Goal: Understand site structure: Understand site structure

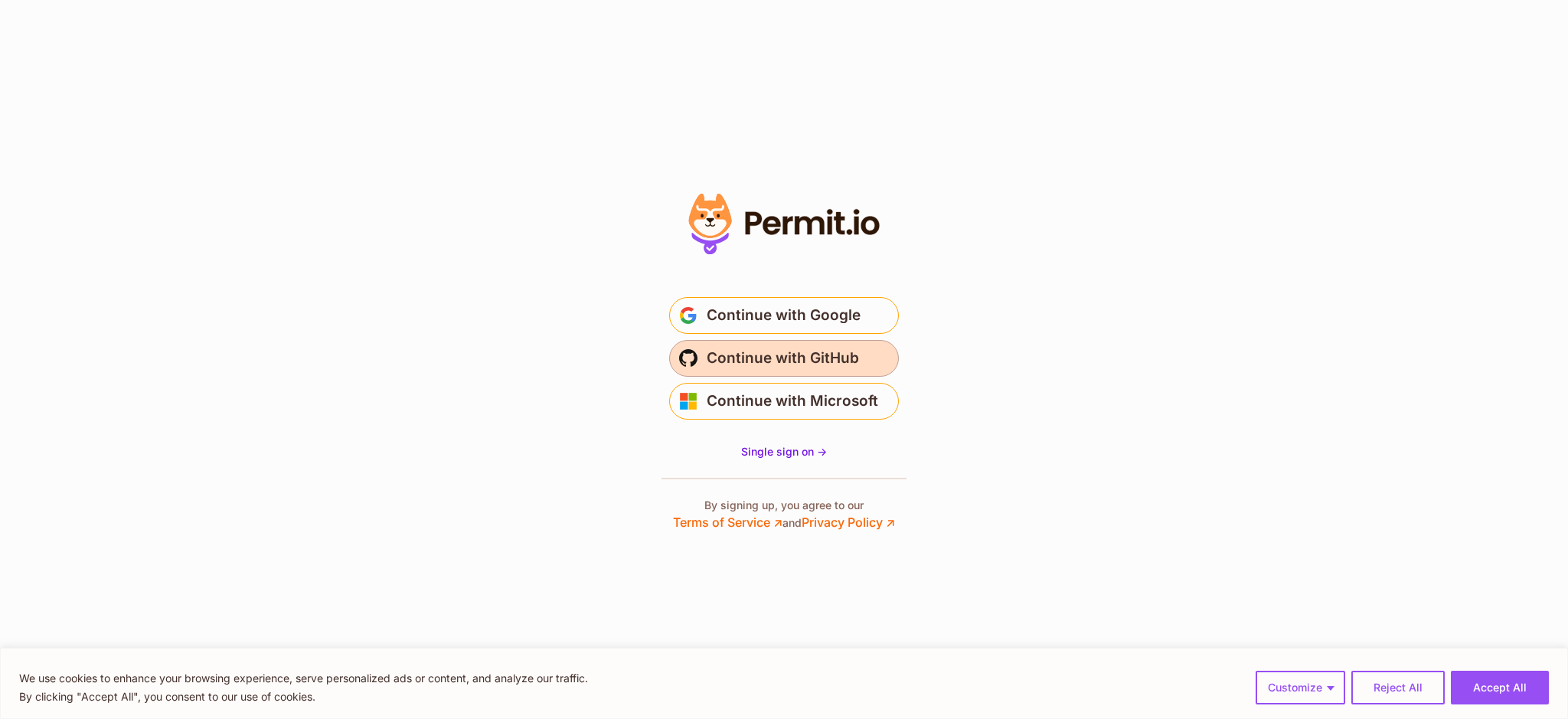
click at [822, 363] on span "Continue with GitHub" at bounding box center [782, 358] width 152 height 25
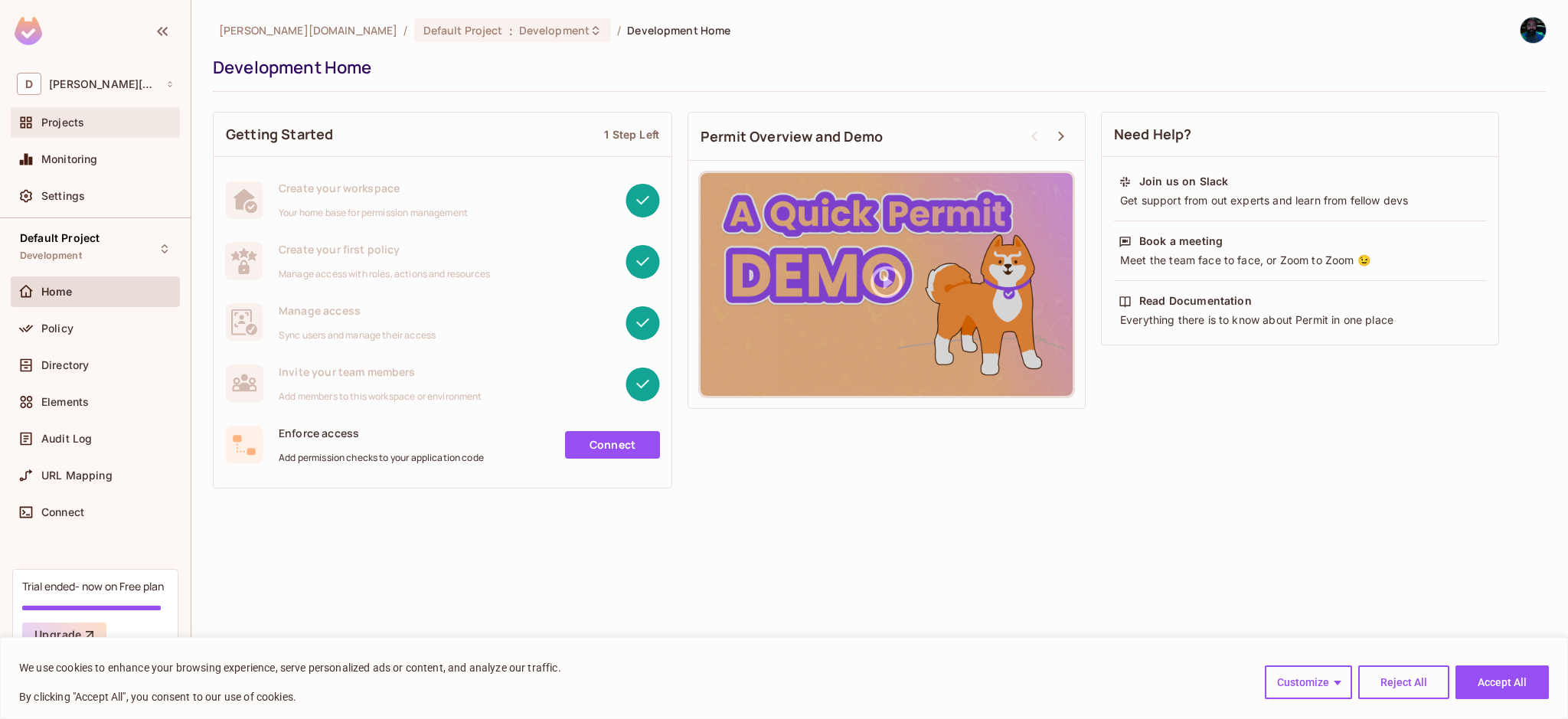
click at [100, 121] on div "Projects" at bounding box center [108, 123] width 133 height 12
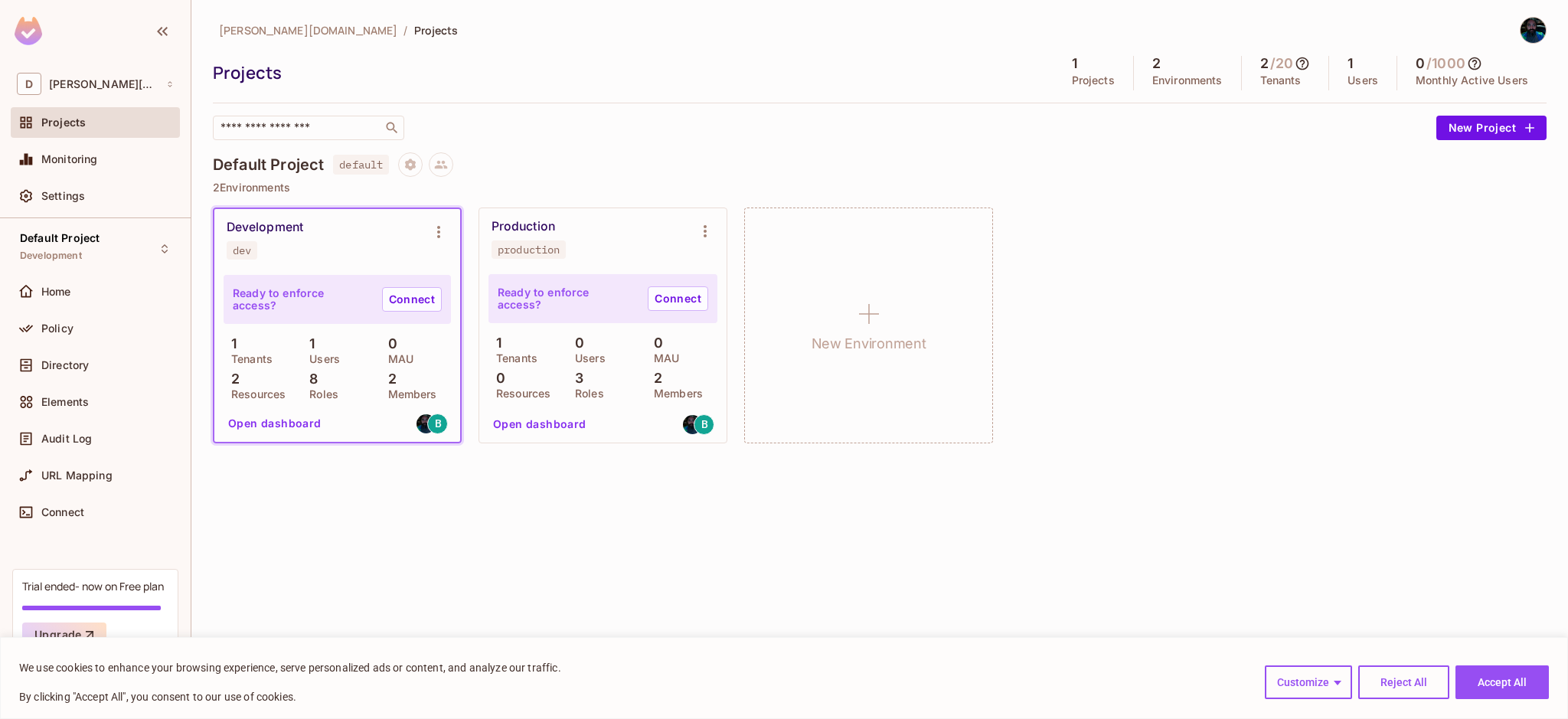
click at [303, 389] on p "Roles" at bounding box center [320, 394] width 37 height 12
click at [309, 297] on p "Ready to enforce access?" at bounding box center [302, 299] width 137 height 25
click at [245, 248] on div "dev" at bounding box center [242, 250] width 19 height 12
click at [268, 426] on button "Open dashboard" at bounding box center [275, 424] width 106 height 25
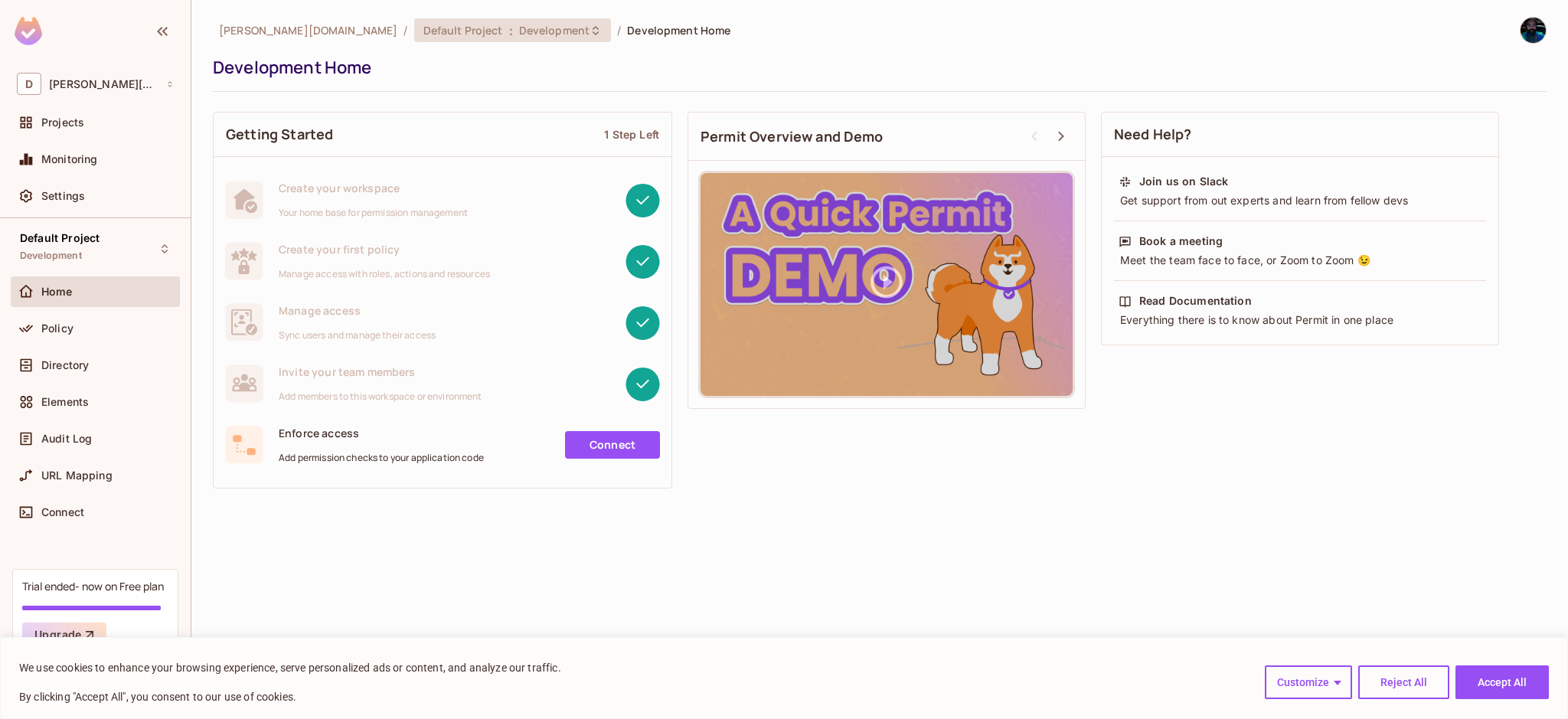
click at [424, 28] on div "Default Project : Development" at bounding box center [504, 30] width 161 height 15
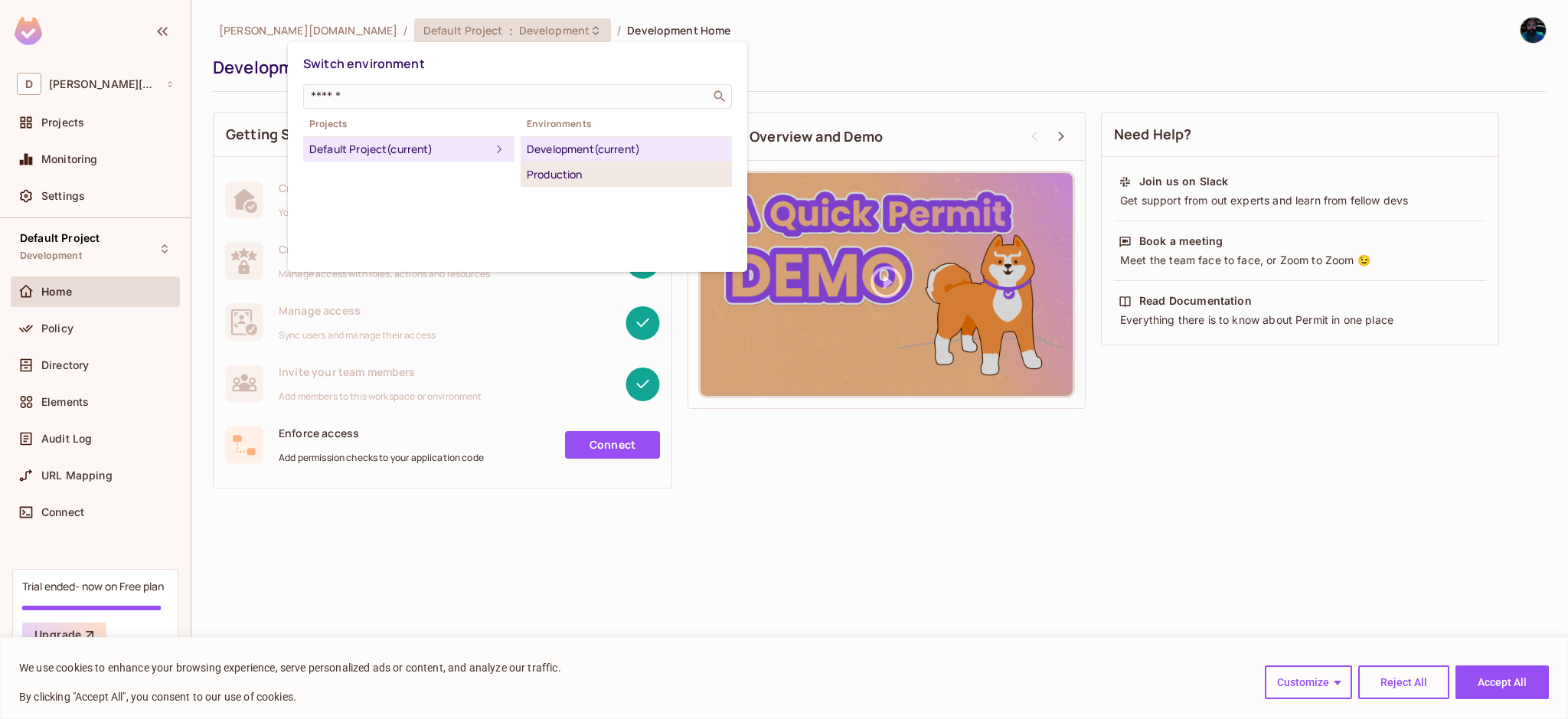
click at [569, 176] on div "Production" at bounding box center [627, 174] width 199 height 19
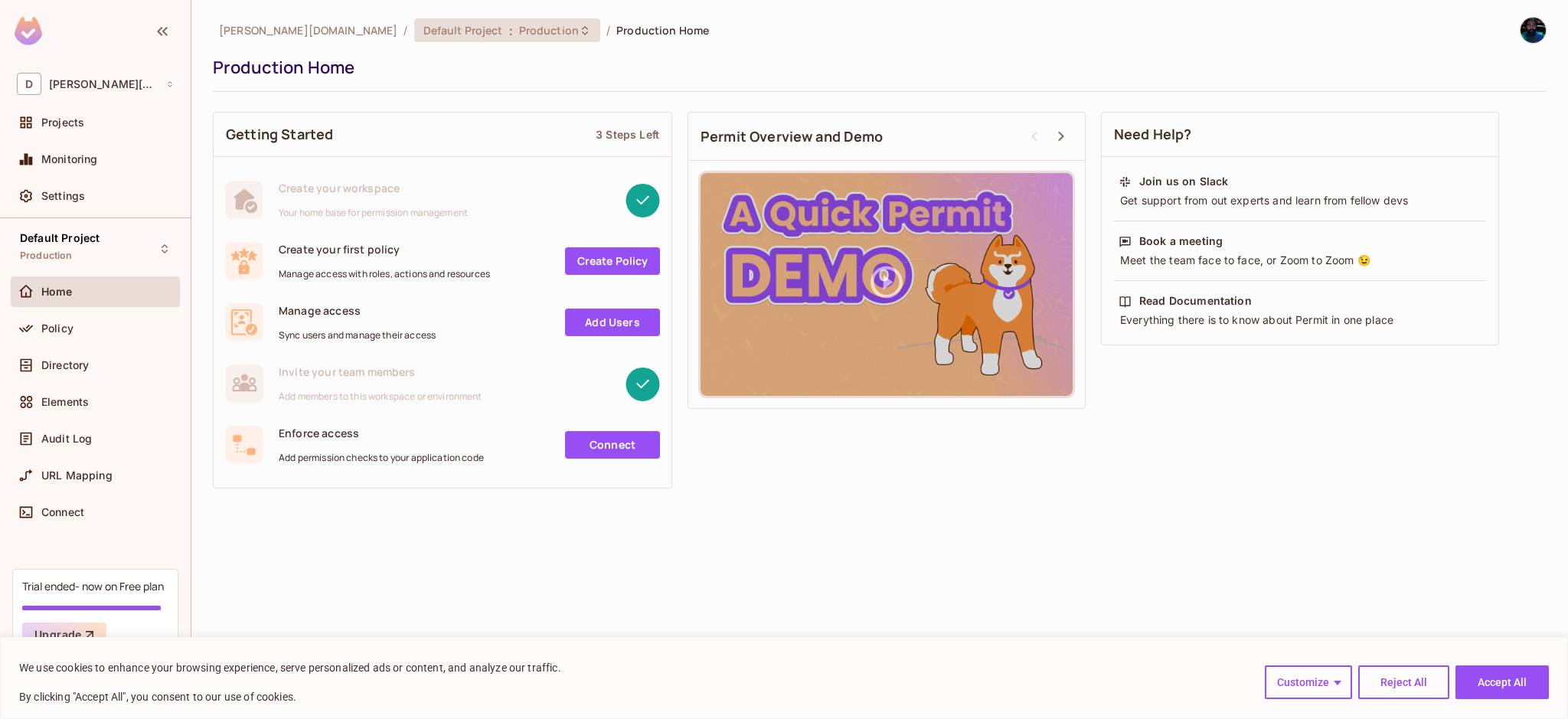
click at [519, 31] on span "Production" at bounding box center [549, 30] width 59 height 15
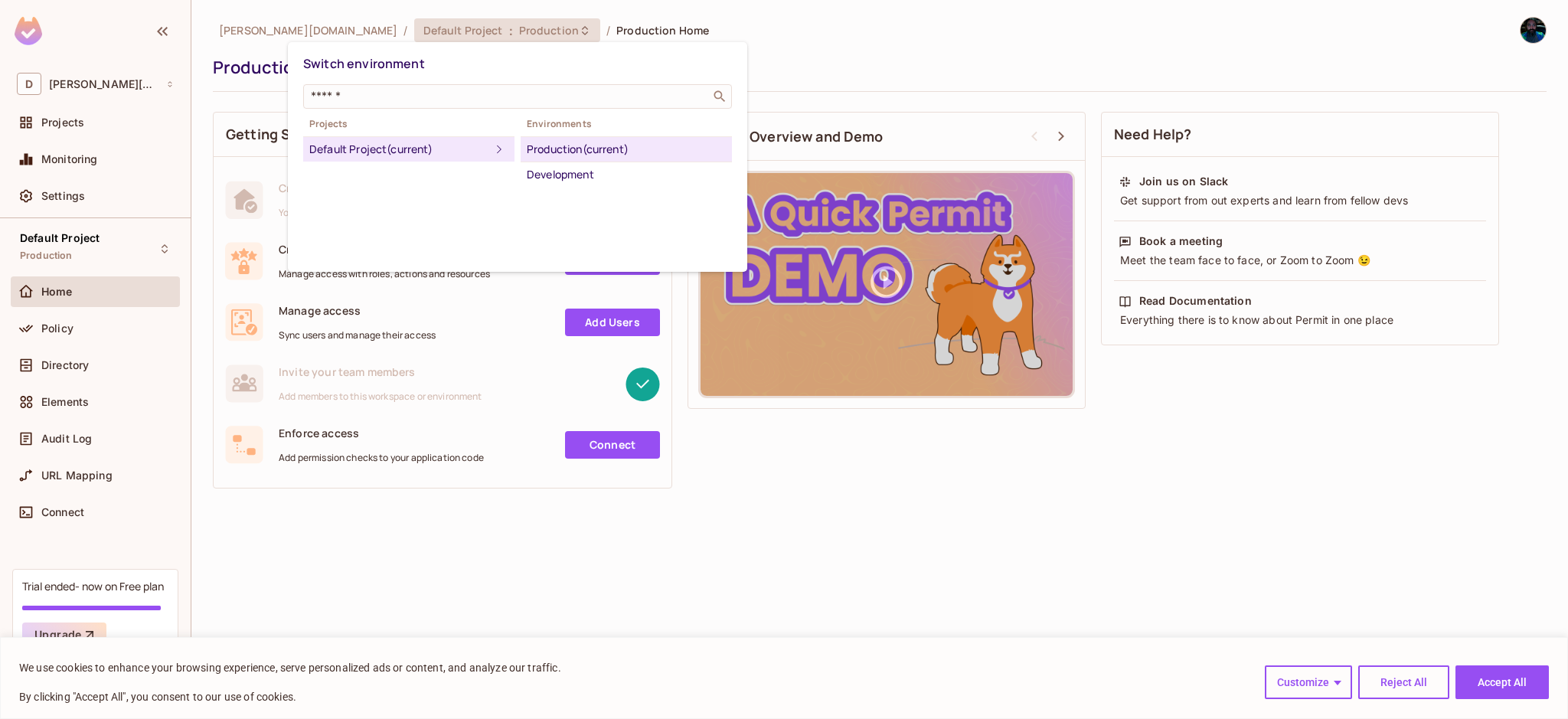
click at [394, 152] on div "Default Project (current)" at bounding box center [400, 150] width 181 height 19
click at [584, 153] on div "Production (current)" at bounding box center [627, 150] width 199 height 19
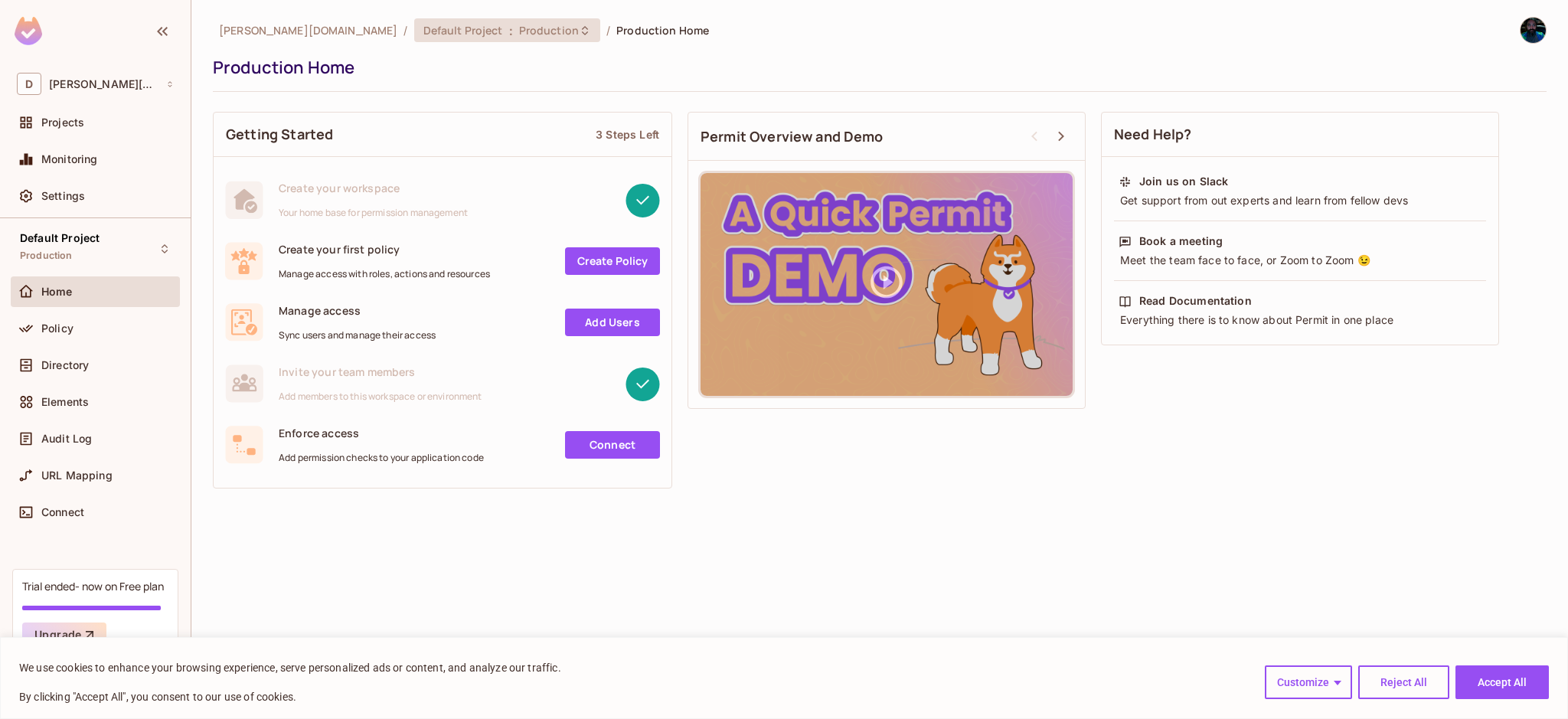
click at [519, 31] on span "Production" at bounding box center [549, 30] width 59 height 15
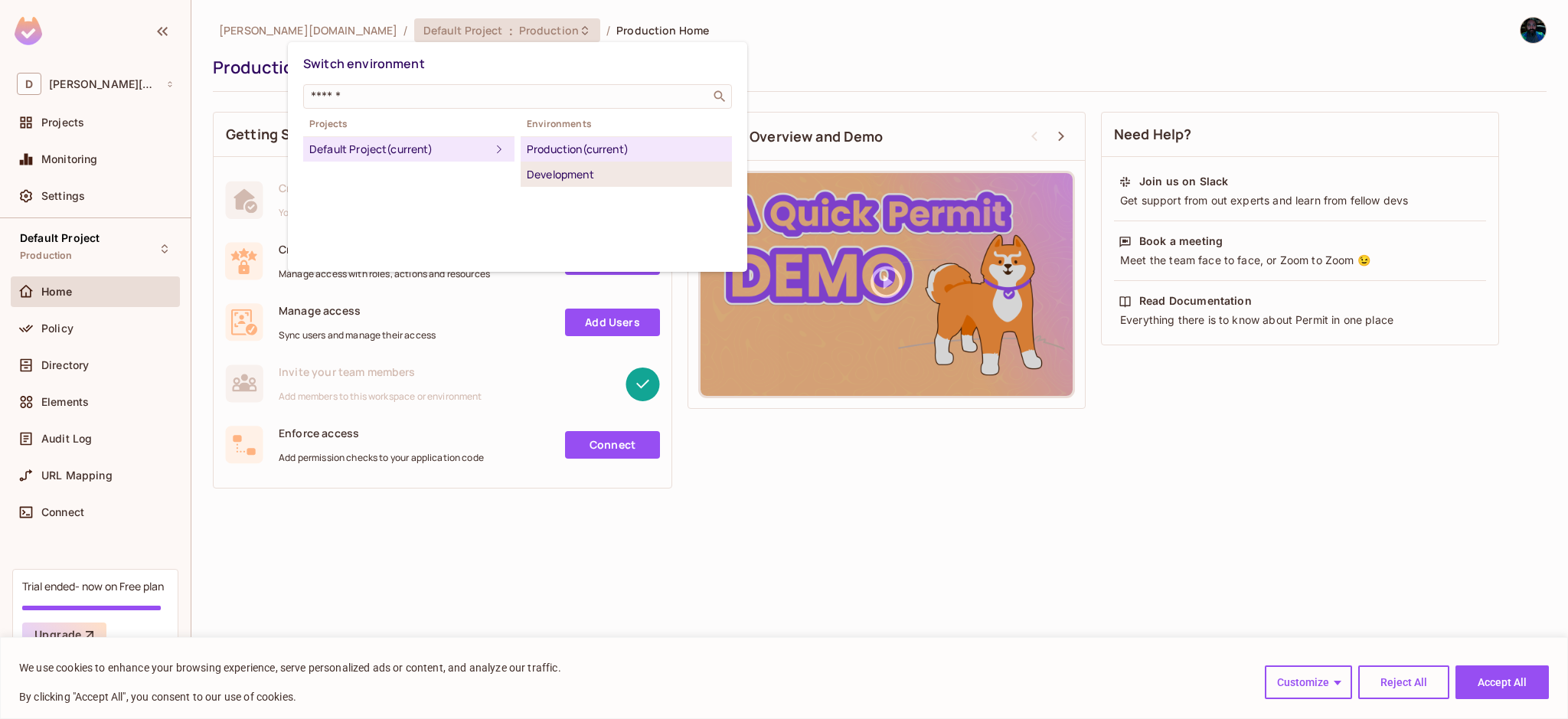
click at [576, 173] on div "Development" at bounding box center [627, 174] width 199 height 19
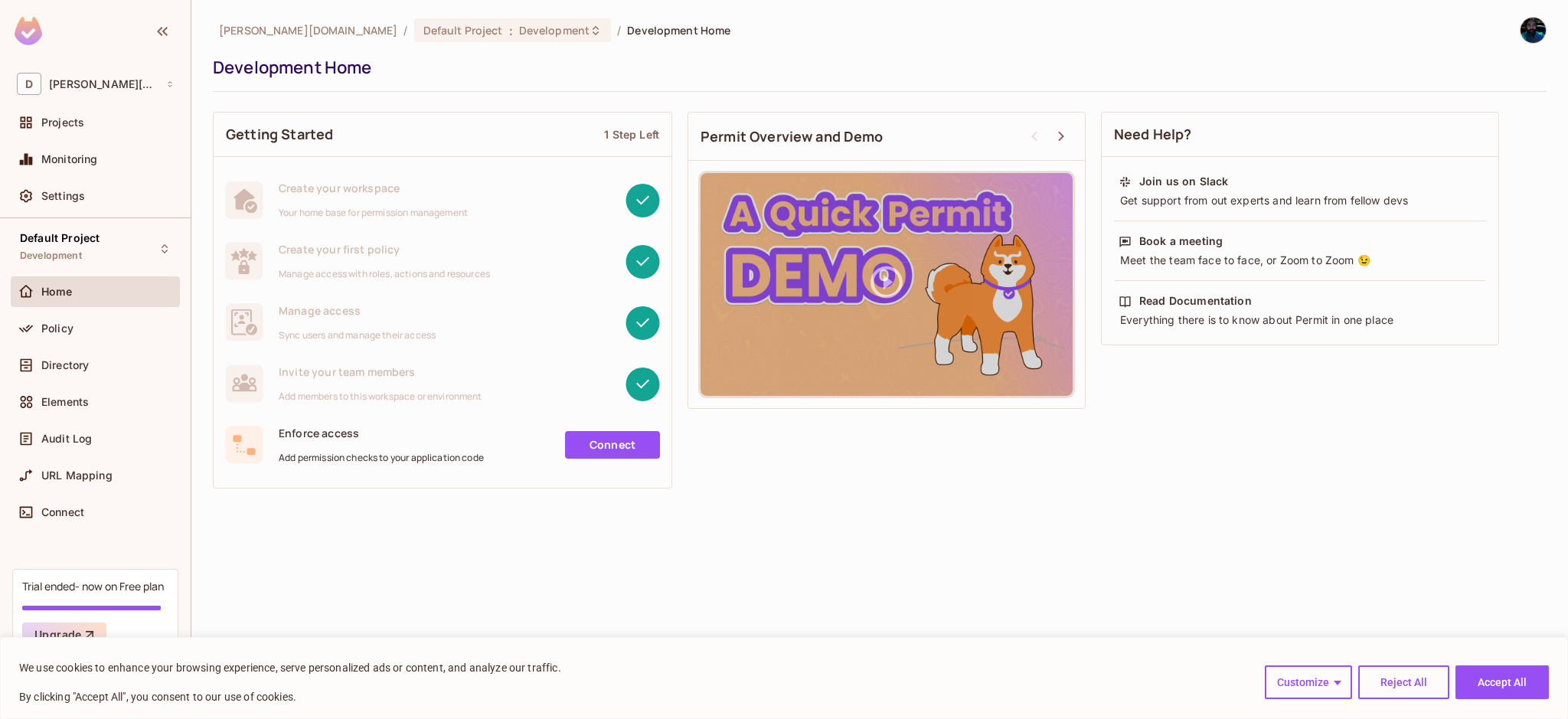
drag, startPoint x: 1506, startPoint y: 690, endPoint x: 1404, endPoint y: 616, distance: 126.0
click at [1505, 689] on button "Accept All" at bounding box center [1502, 682] width 93 height 34
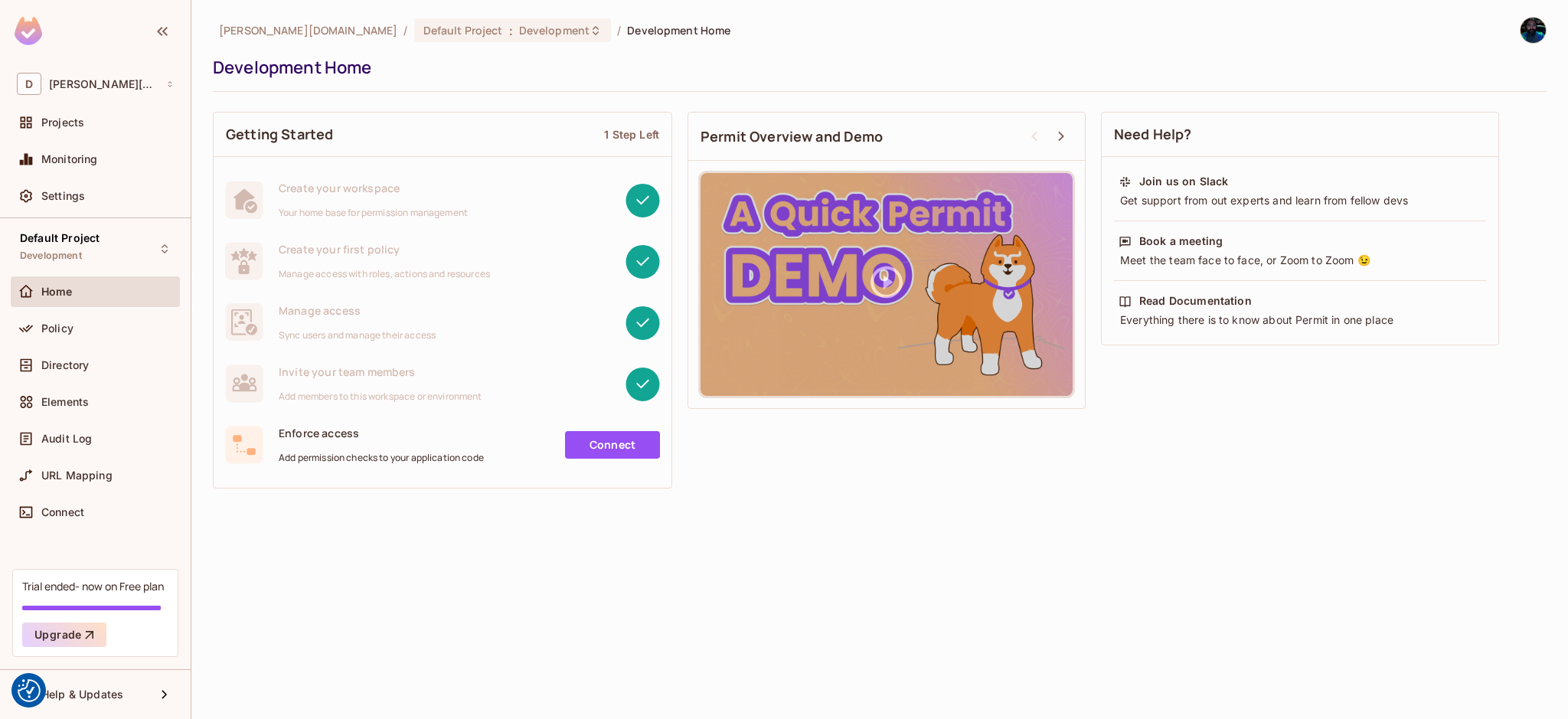
click at [585, 437] on link "Connect" at bounding box center [612, 445] width 95 height 28
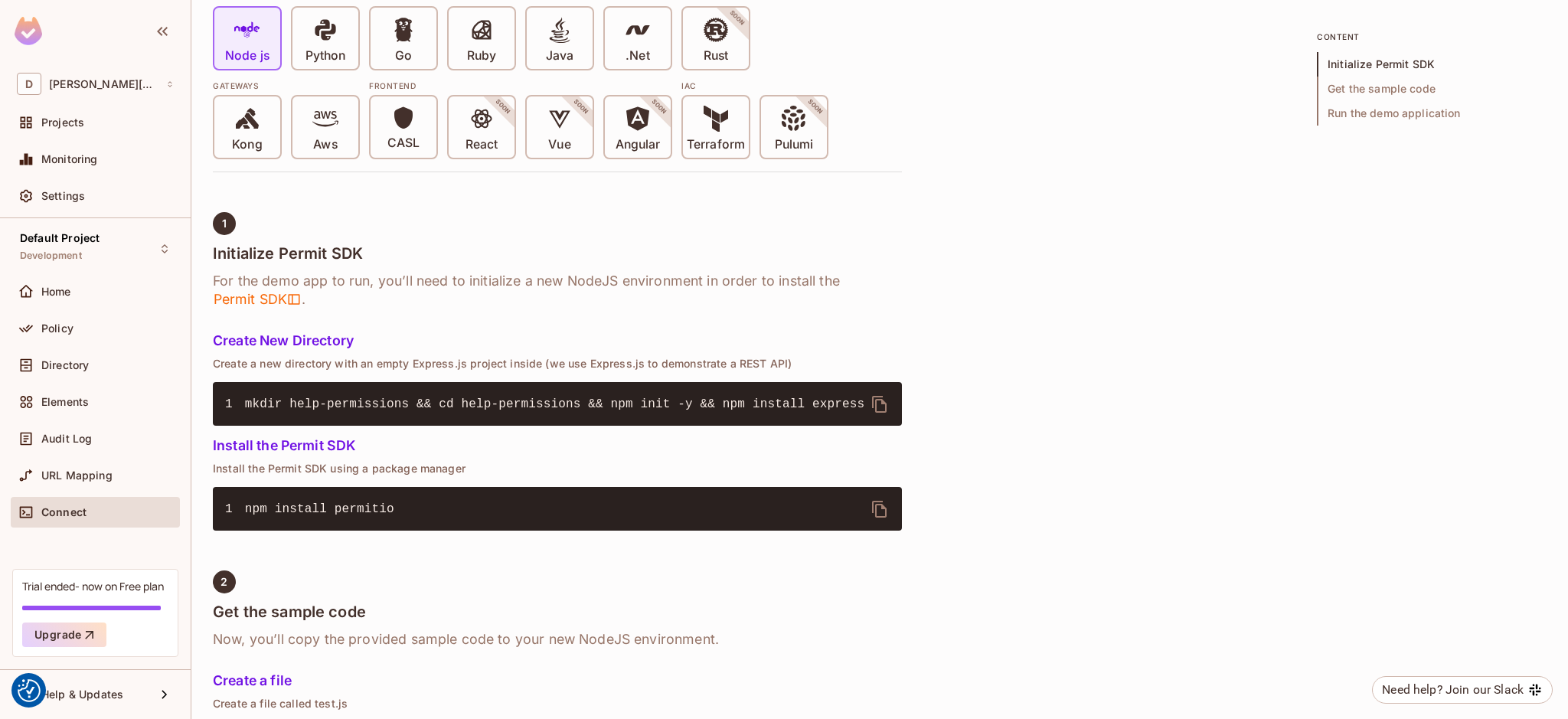
scroll to position [248, 0]
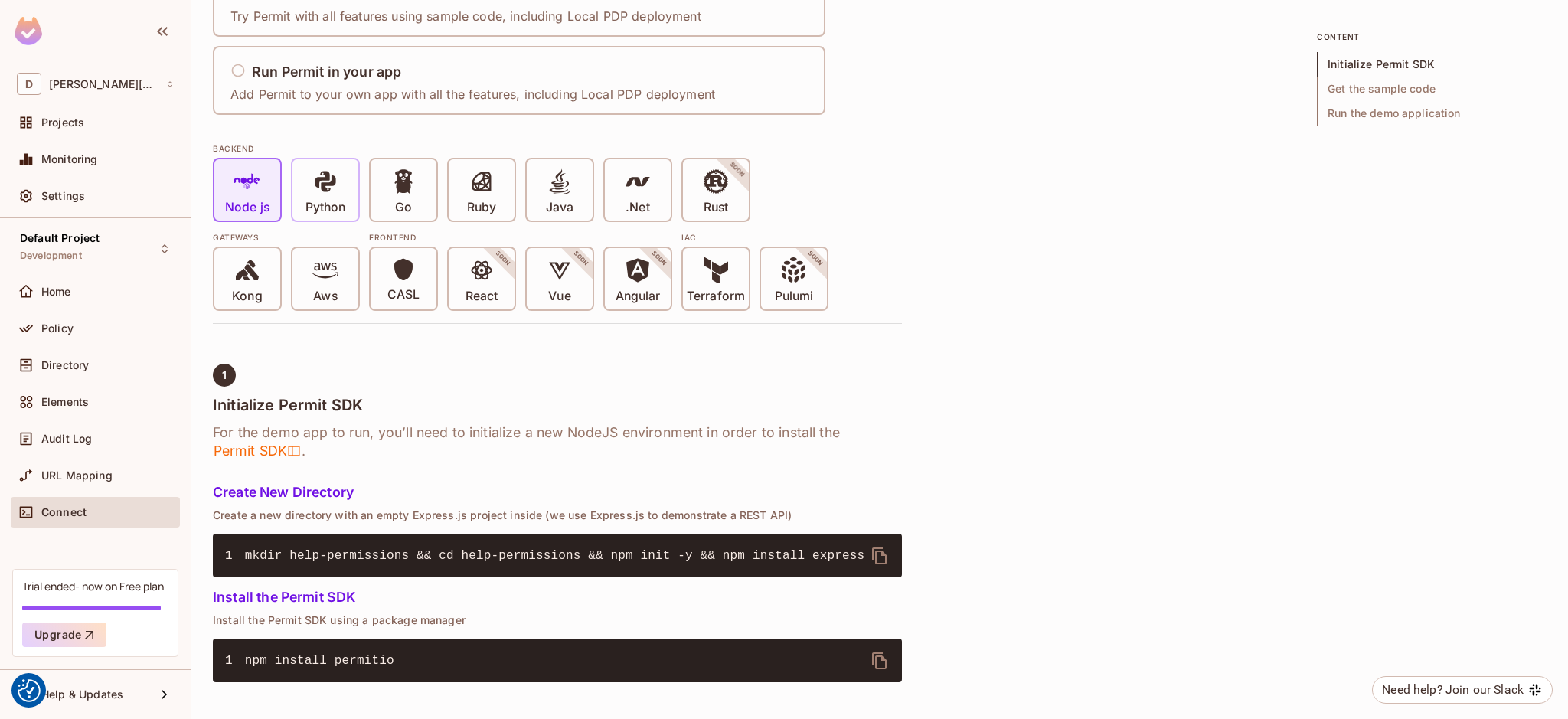
click at [303, 192] on div "Python" at bounding box center [325, 189] width 66 height 61
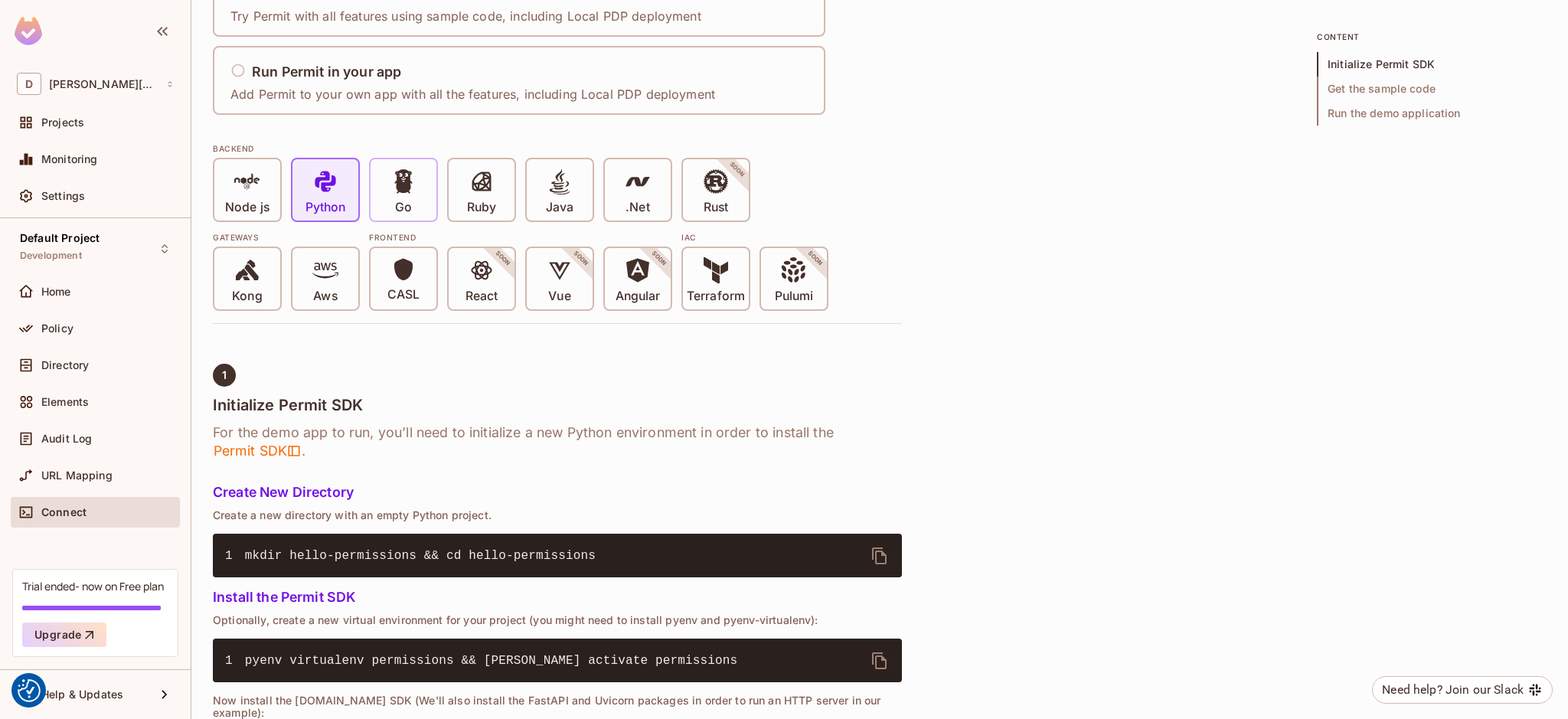
click at [388, 188] on div "Go" at bounding box center [403, 189] width 66 height 61
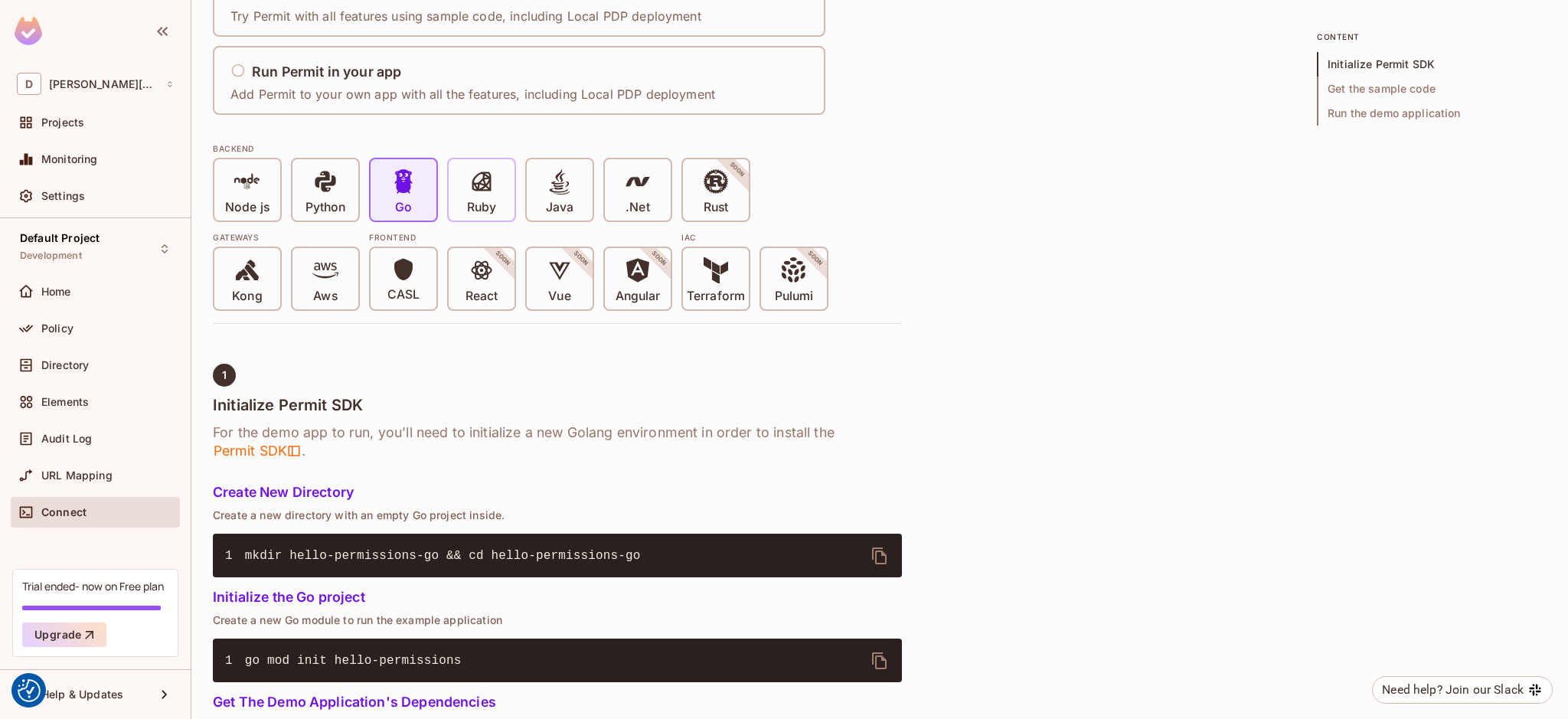
click at [471, 198] on span at bounding box center [482, 184] width 26 height 32
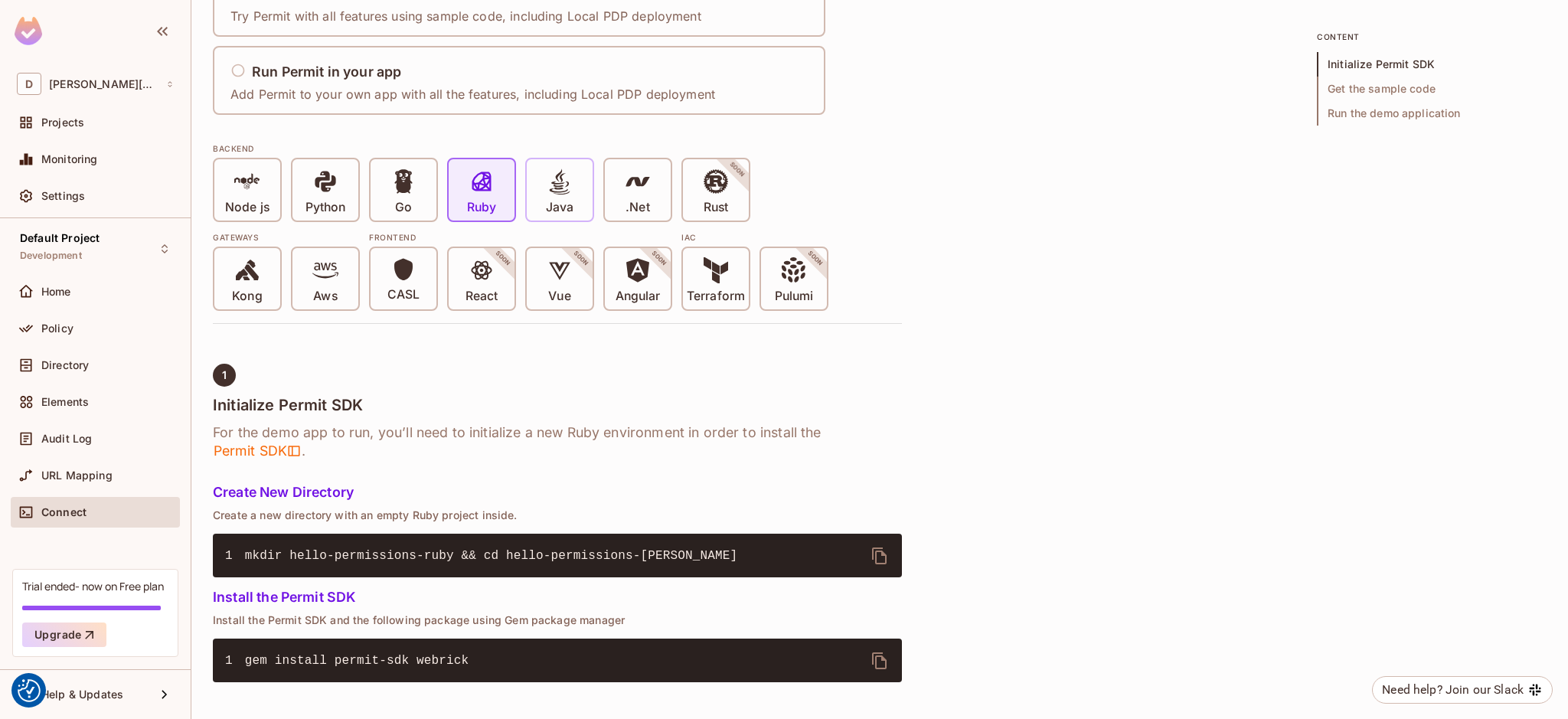
click at [582, 193] on div "Java" at bounding box center [559, 189] width 66 height 61
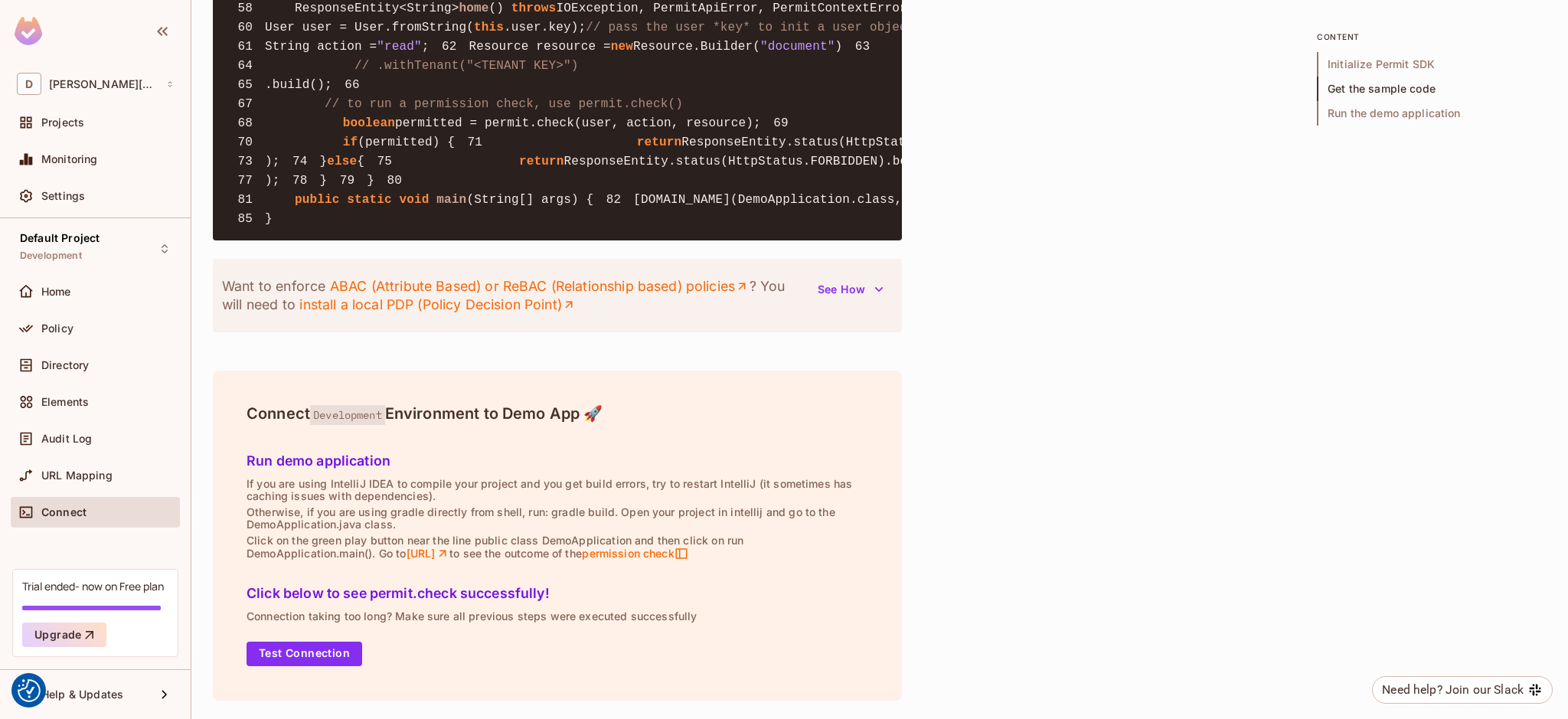
scroll to position [2717, 0]
click at [83, 473] on span "URL Mapping" at bounding box center [77, 475] width 71 height 12
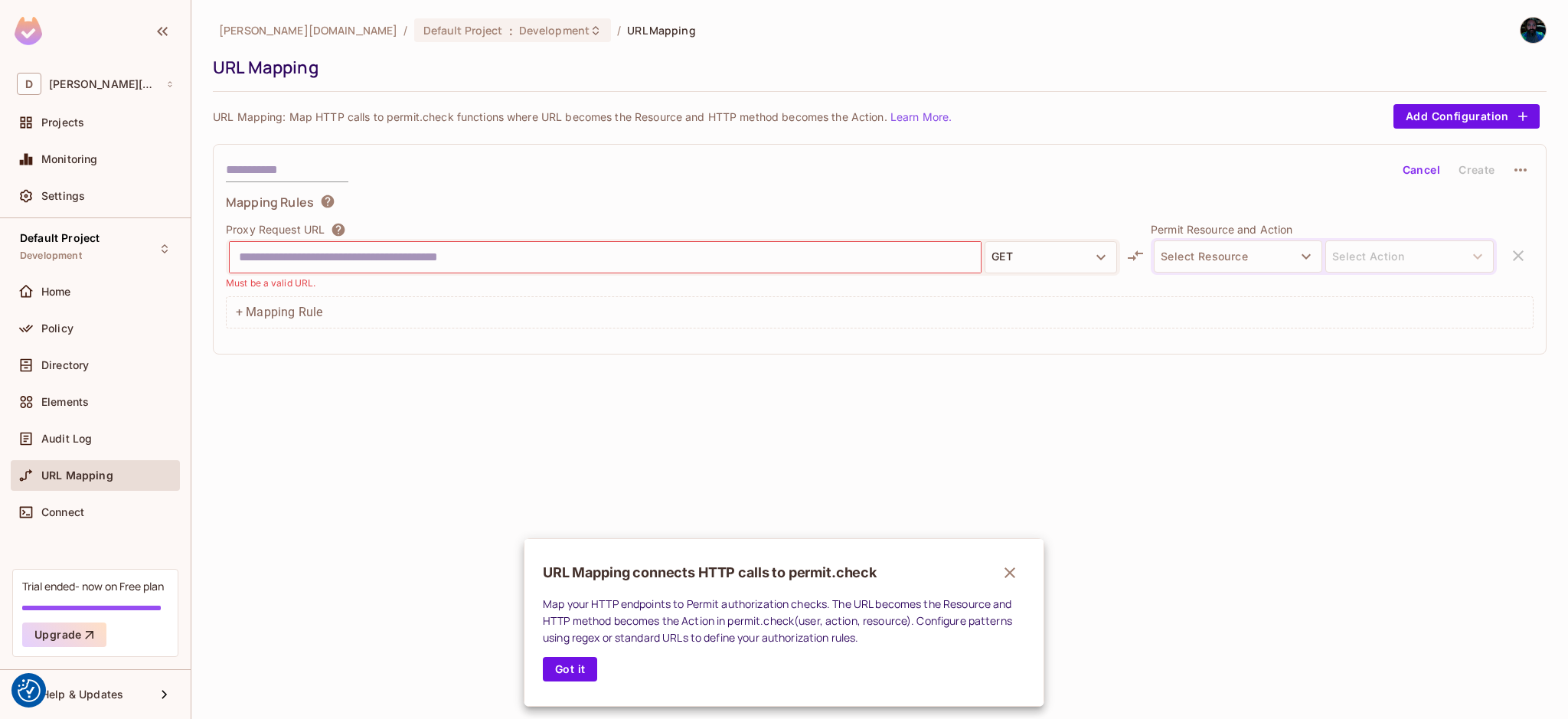
click at [72, 305] on div at bounding box center [784, 360] width 1568 height 719
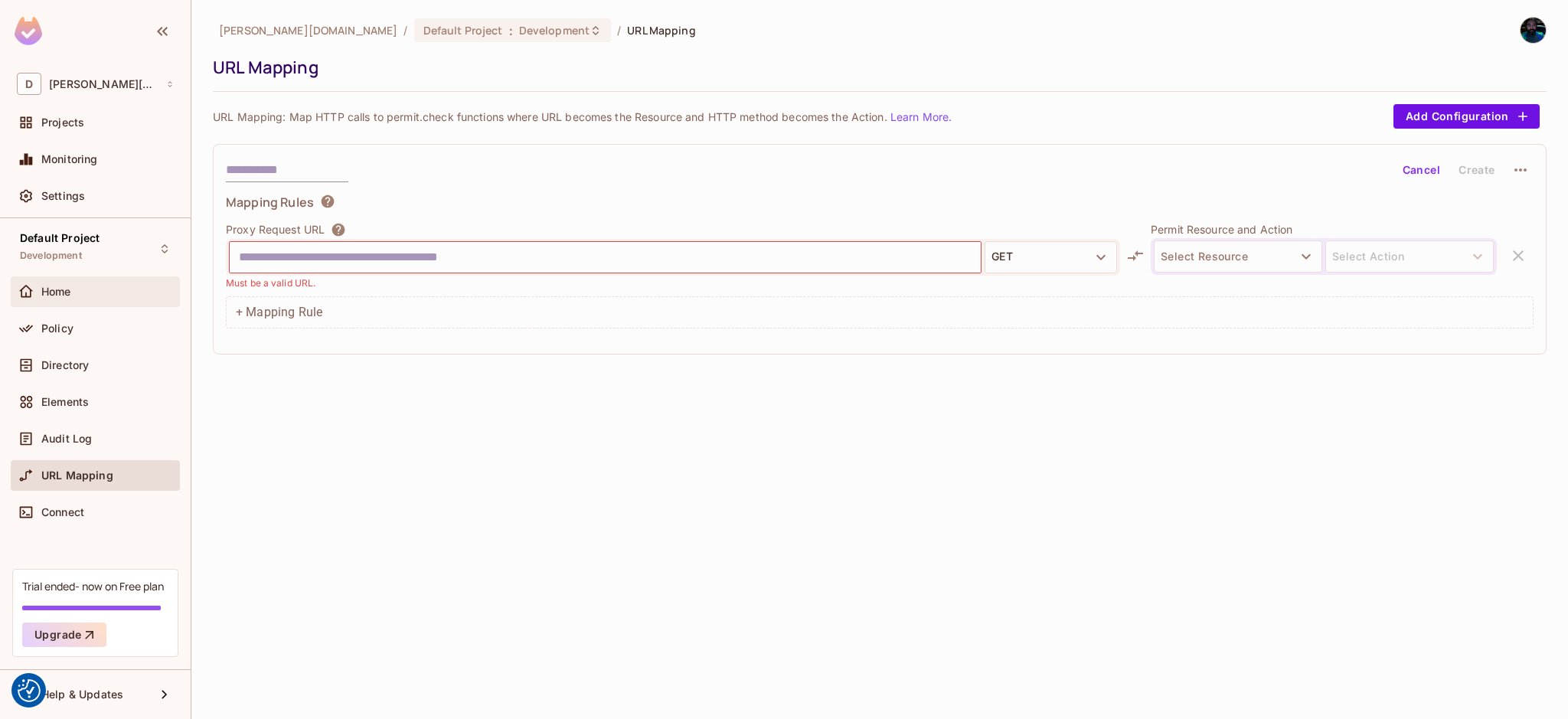
click at [66, 289] on span "Home" at bounding box center [56, 292] width 30 height 12
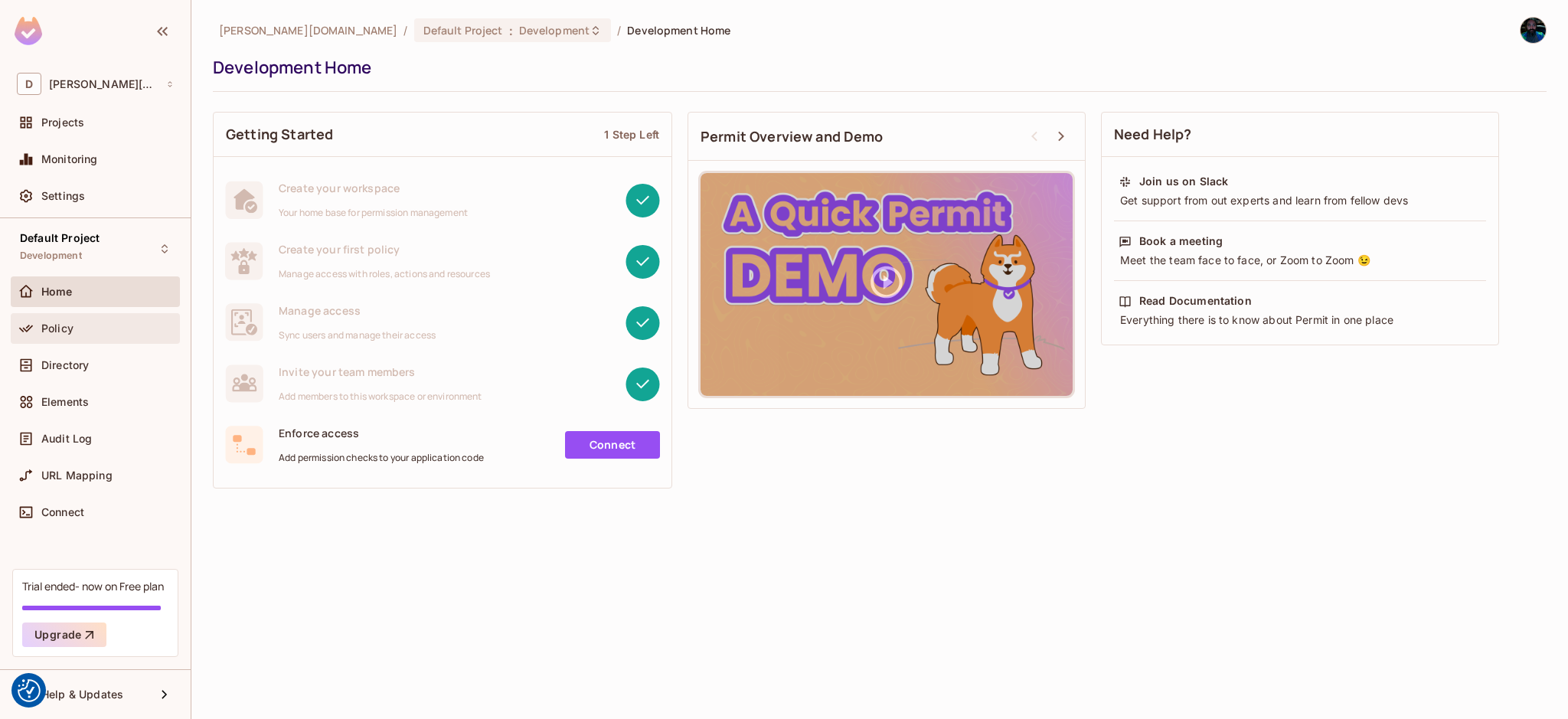
click at [57, 327] on span "Policy" at bounding box center [58, 329] width 32 height 12
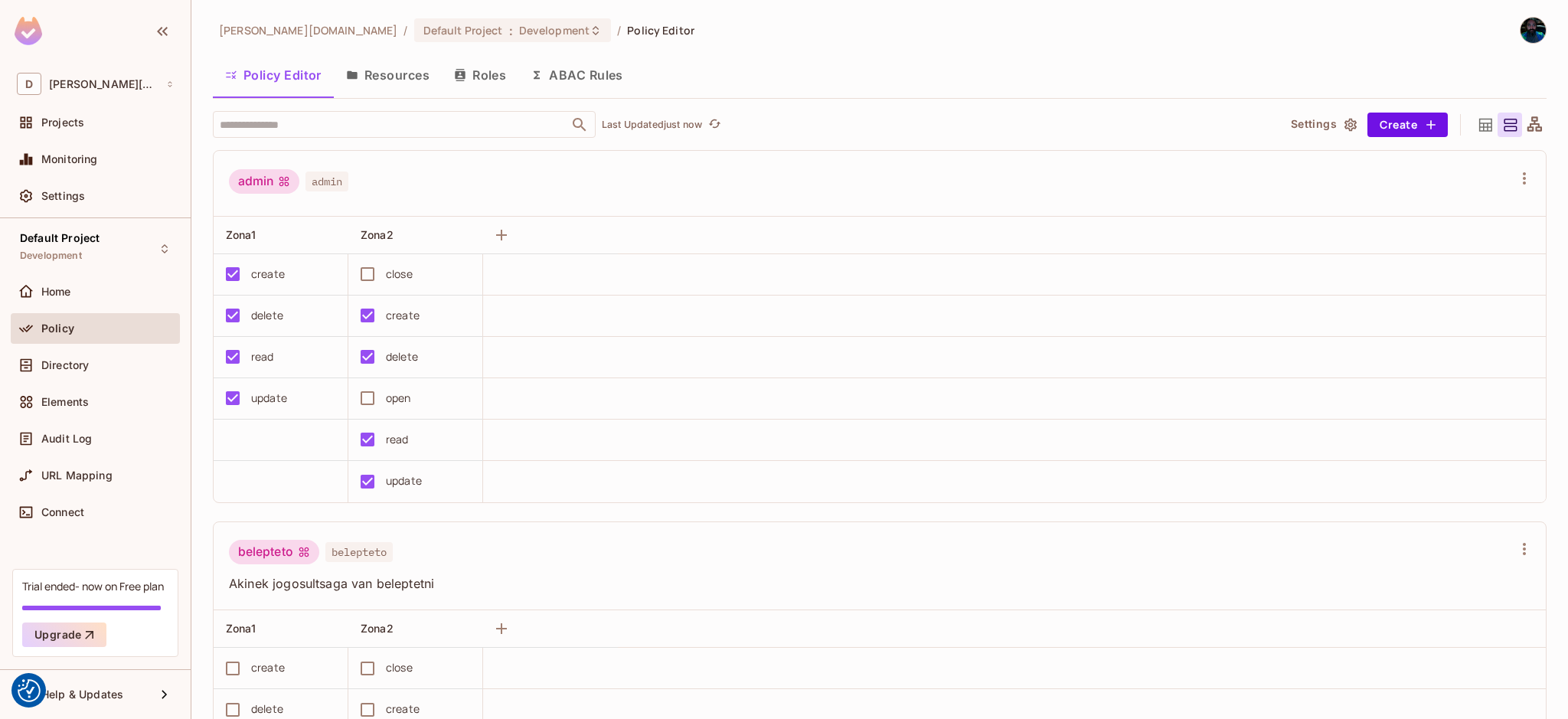
click at [396, 64] on button "Resources" at bounding box center [388, 75] width 108 height 39
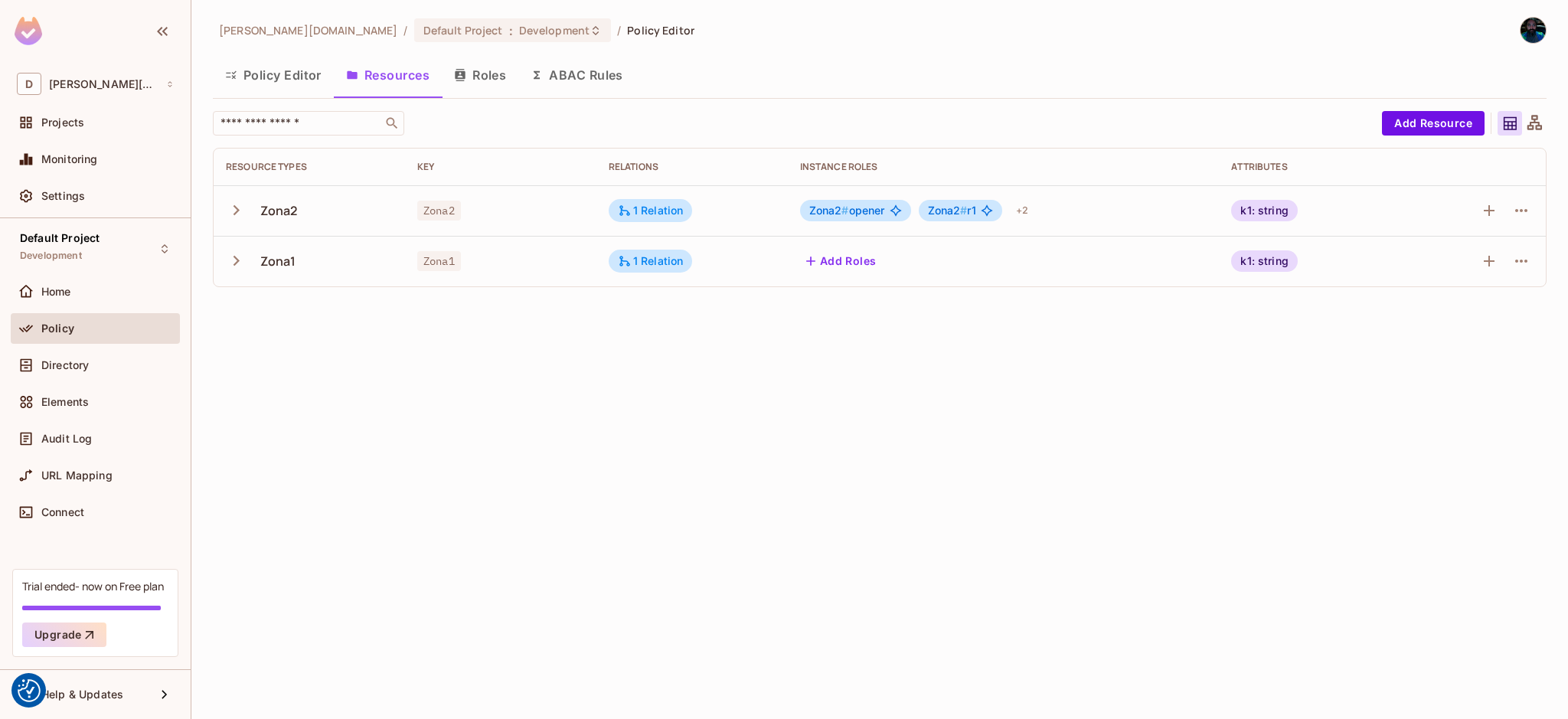
click at [491, 77] on button "Roles" at bounding box center [479, 75] width 76 height 39
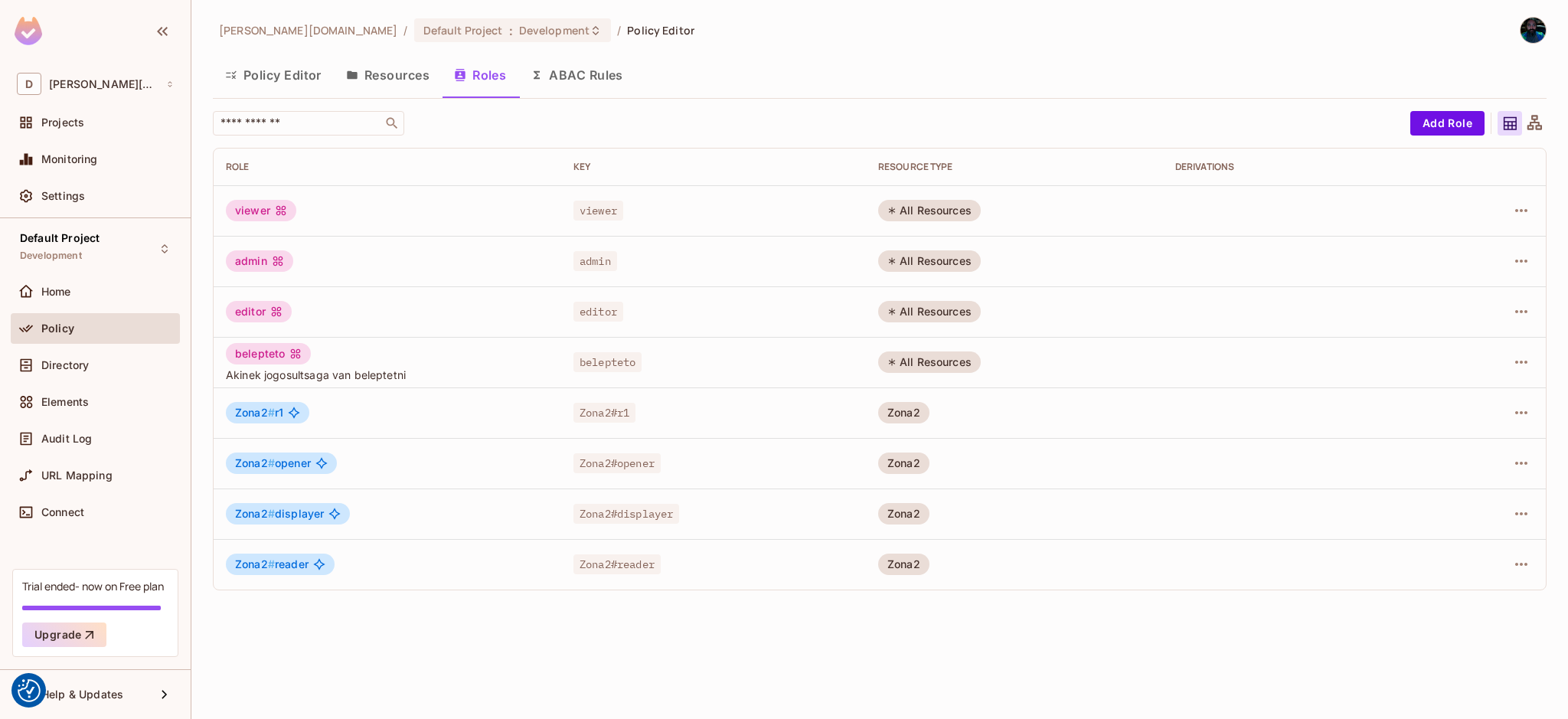
click at [1534, 127] on icon at bounding box center [1534, 123] width 19 height 19
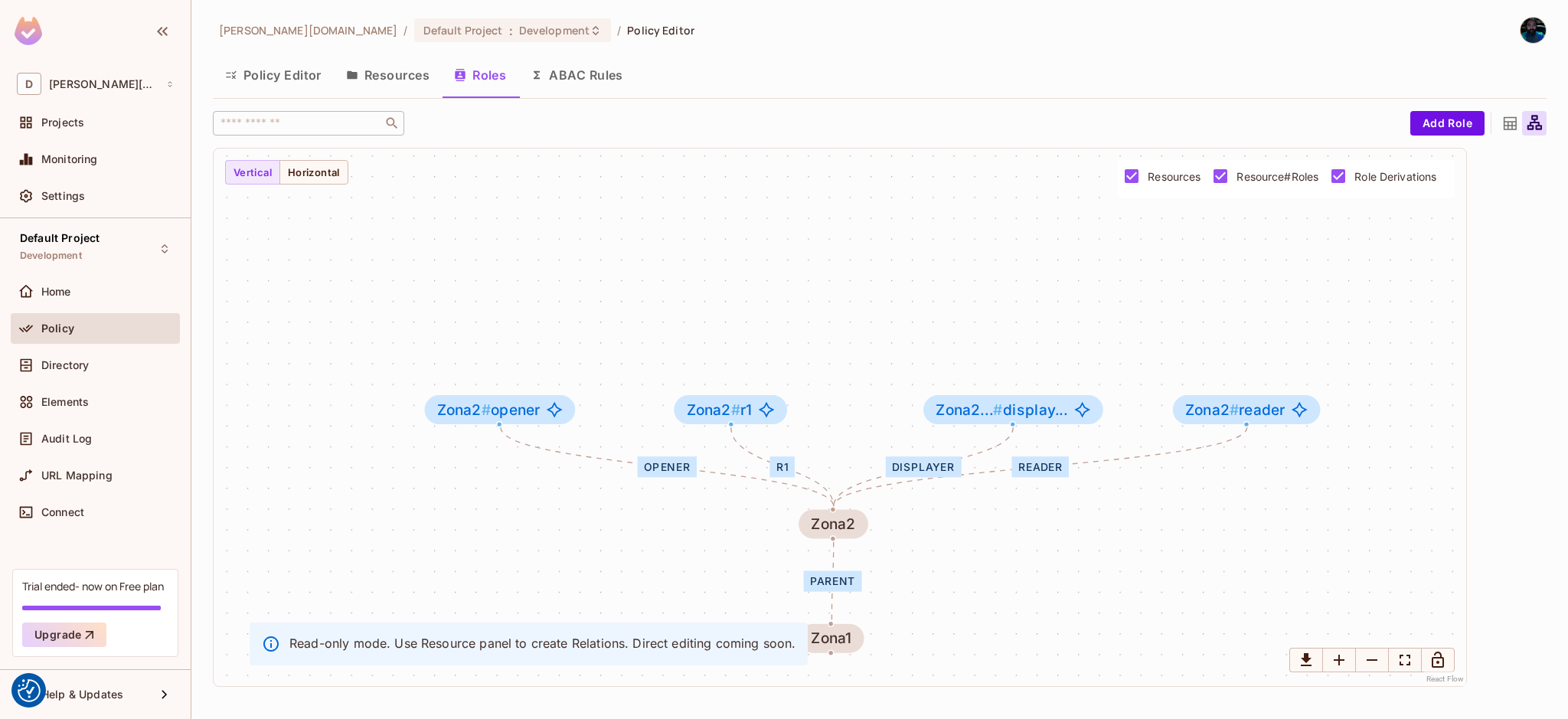
click at [583, 69] on button "ABAC Rules" at bounding box center [577, 75] width 117 height 39
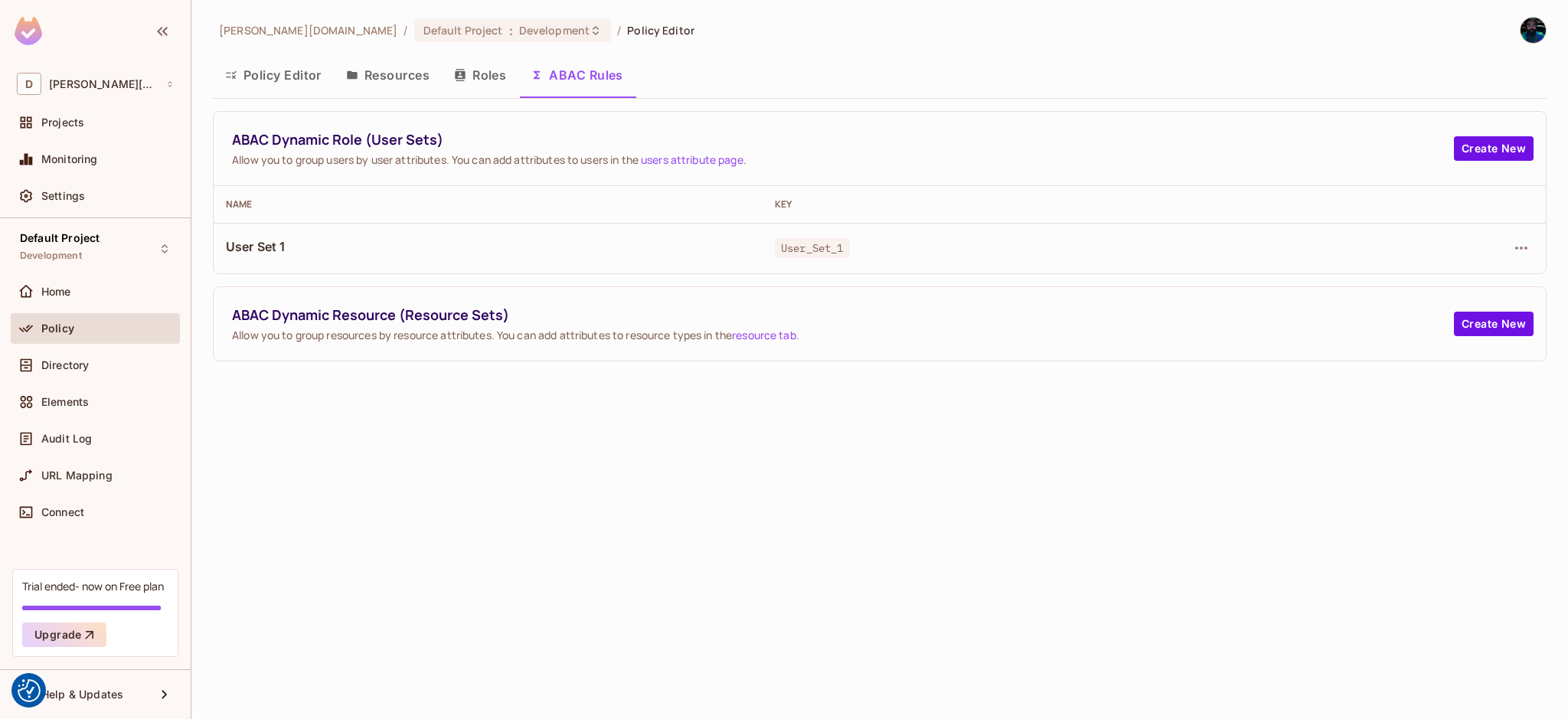
click at [280, 319] on span "ABAC Dynamic Resource (Resource Sets)" at bounding box center [843, 315] width 1222 height 19
click at [783, 339] on link "resource tab" at bounding box center [763, 335] width 64 height 15
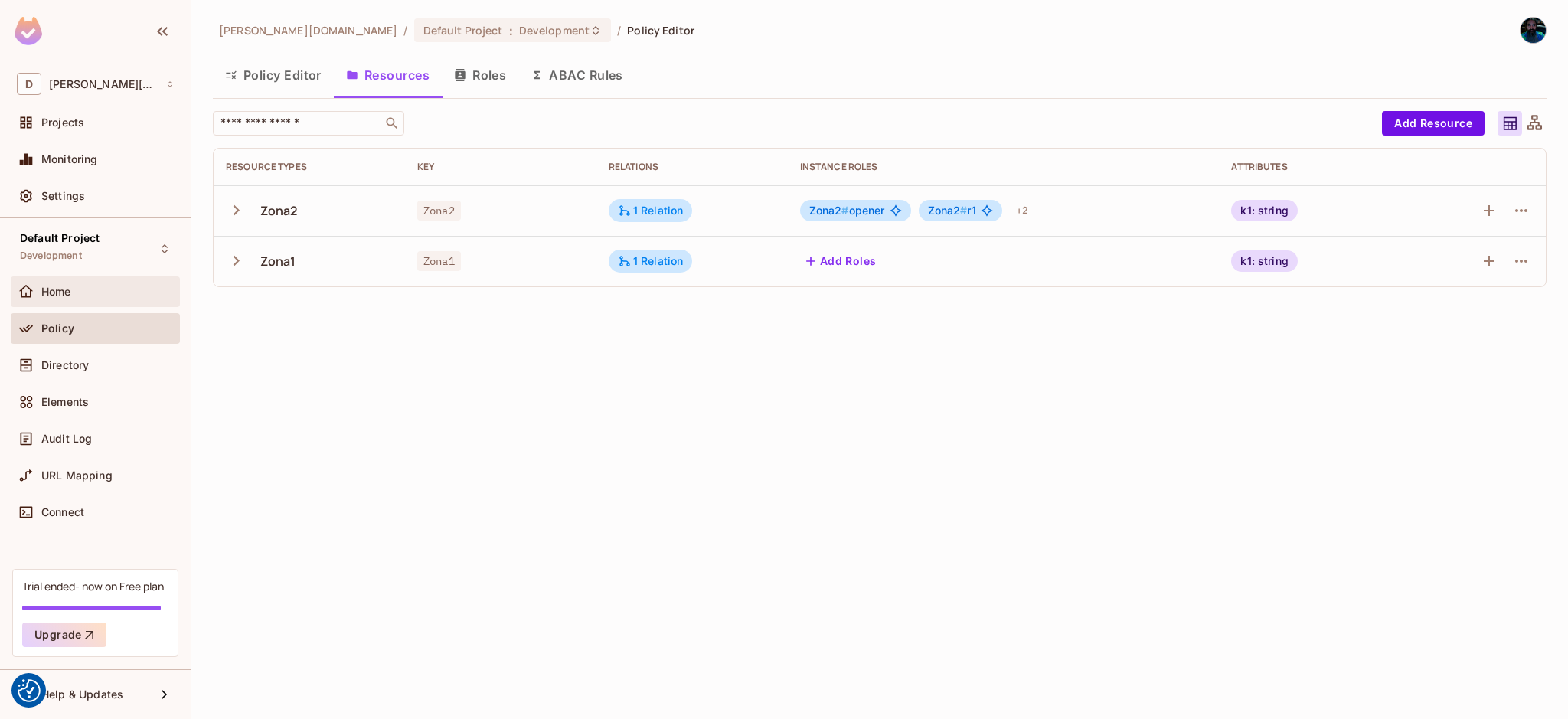
click at [65, 291] on span "Home" at bounding box center [56, 292] width 30 height 12
